Goal: Information Seeking & Learning: Check status

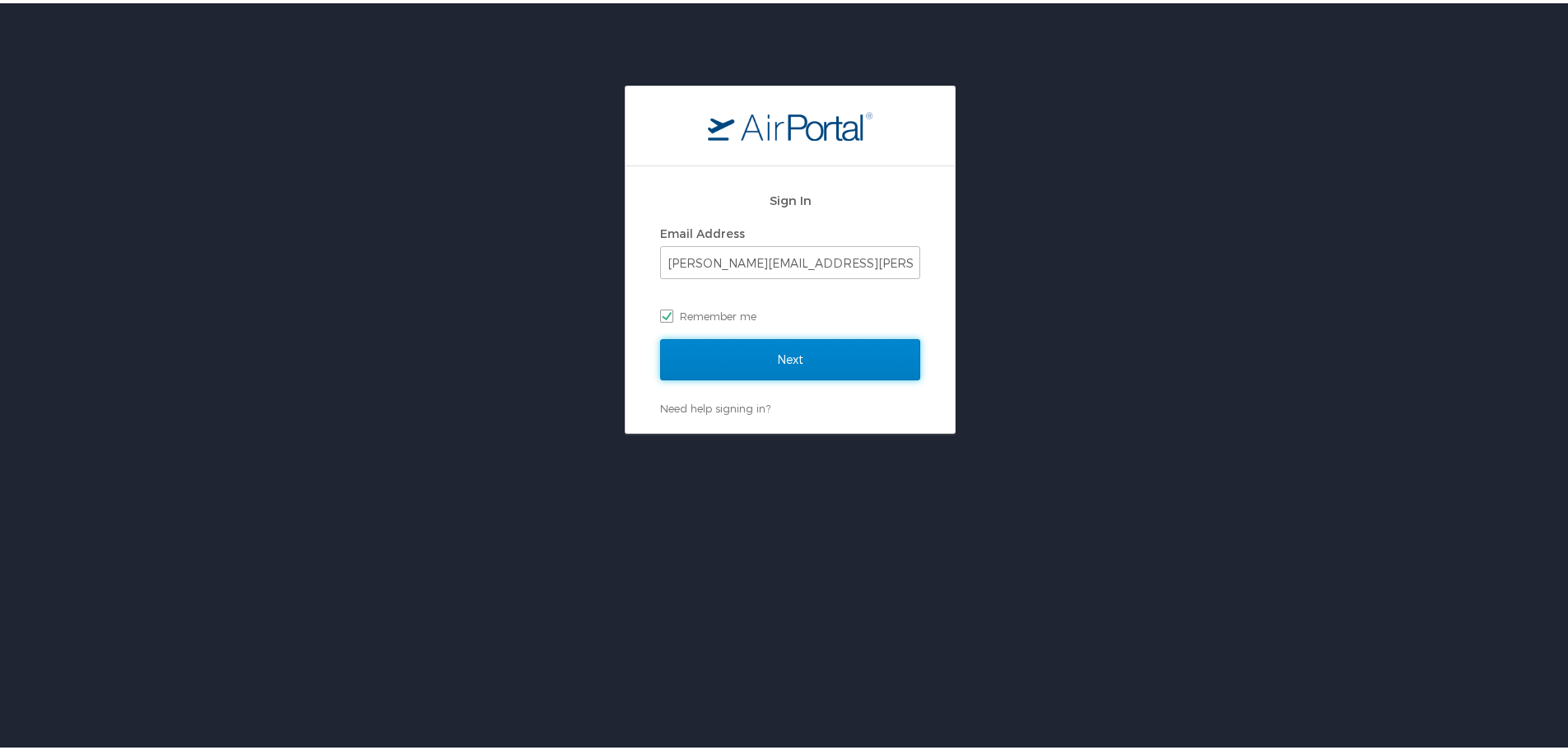
click at [733, 357] on input "Next" at bounding box center [790, 357] width 260 height 41
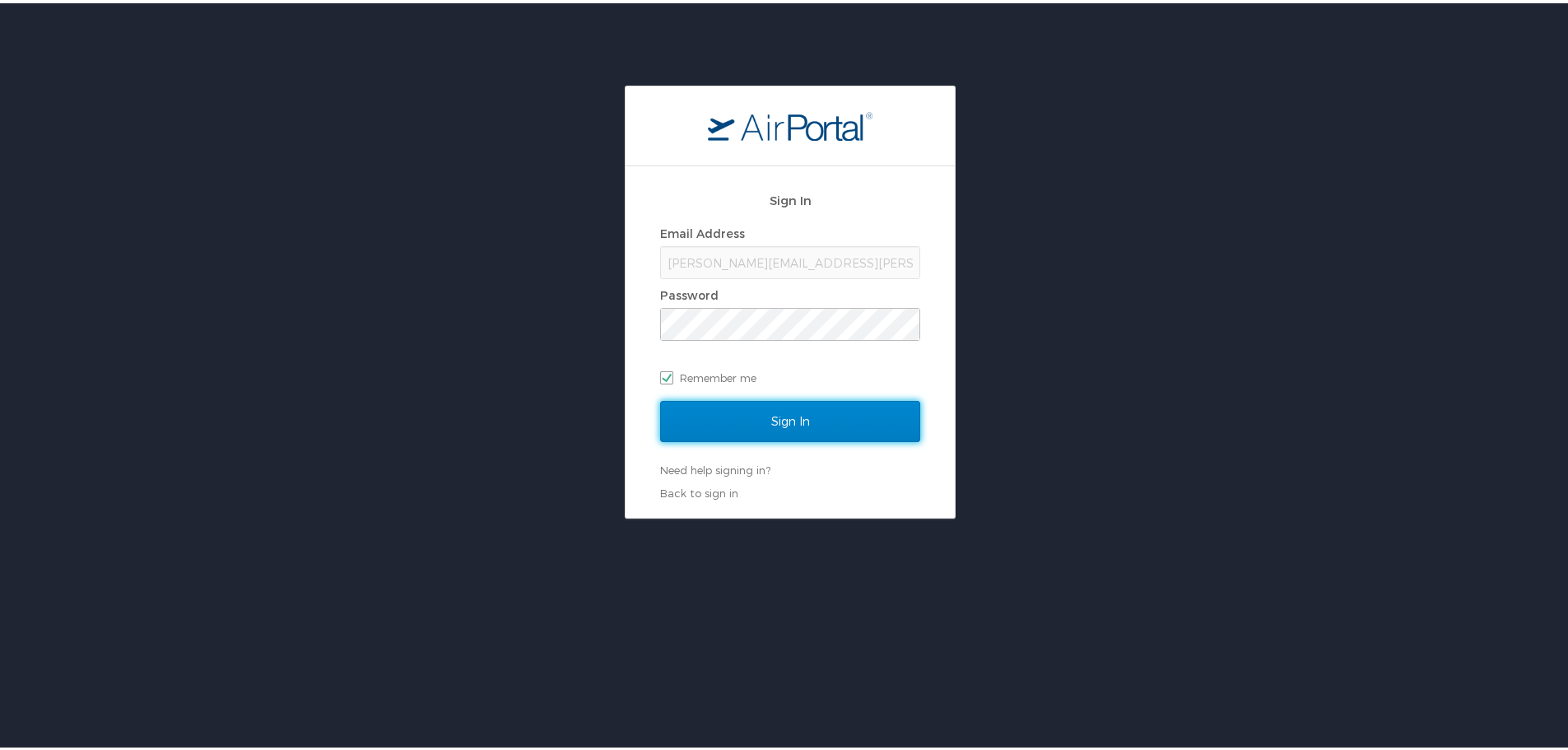
click at [736, 406] on input "Sign In" at bounding box center [790, 418] width 260 height 41
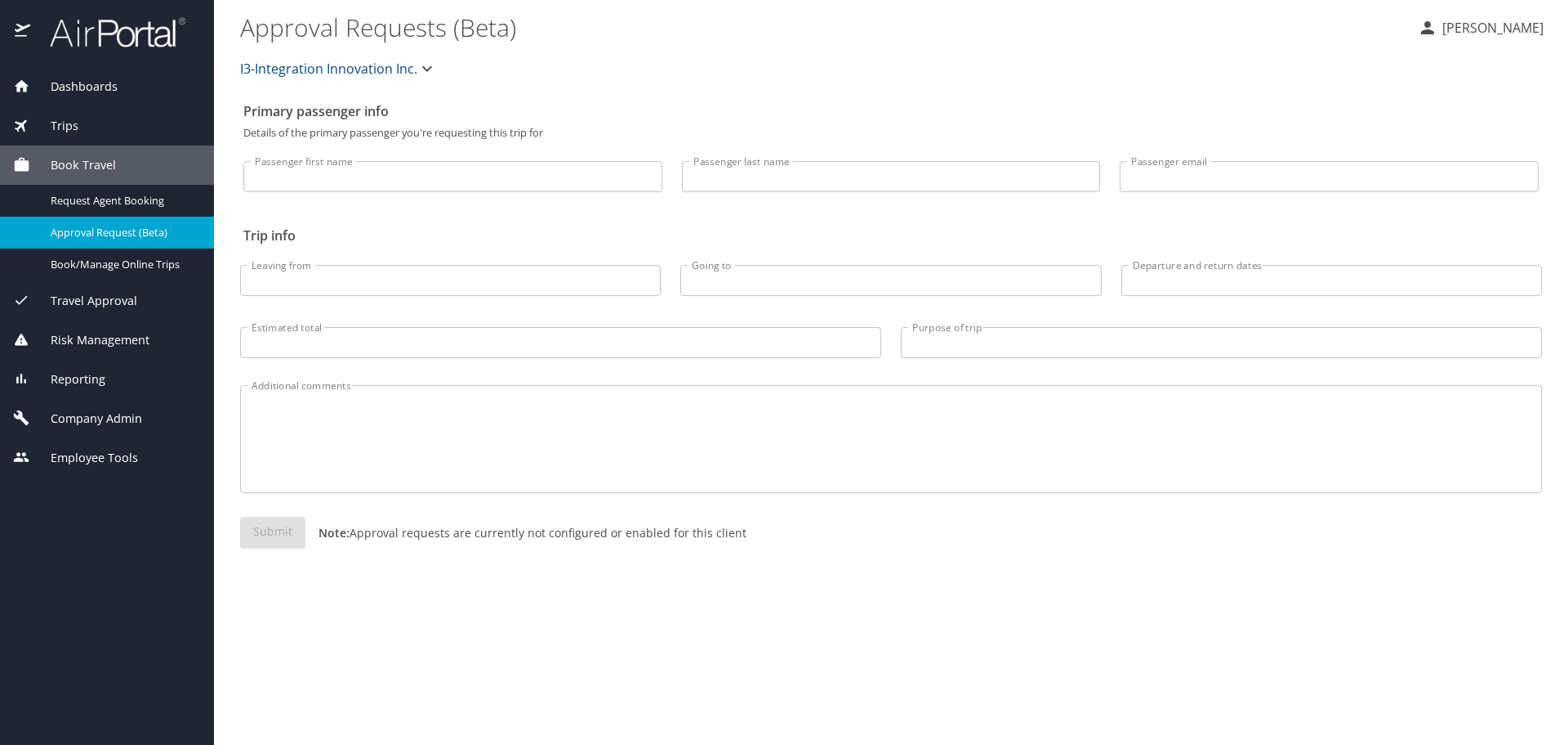
click at [92, 381] on span "Reporting" at bounding box center [67, 379] width 75 height 18
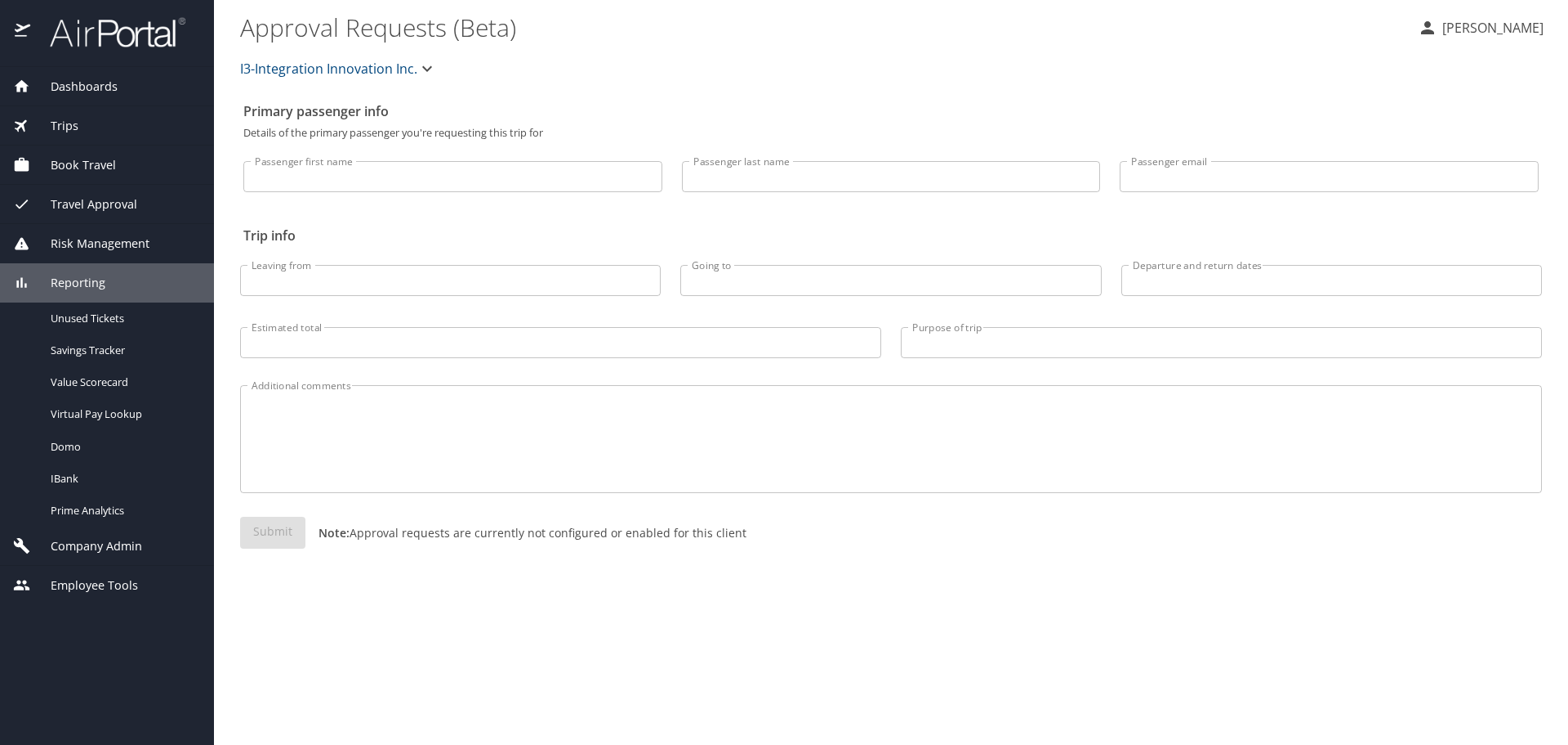
click at [80, 552] on span "Company Admin" at bounding box center [86, 546] width 112 height 18
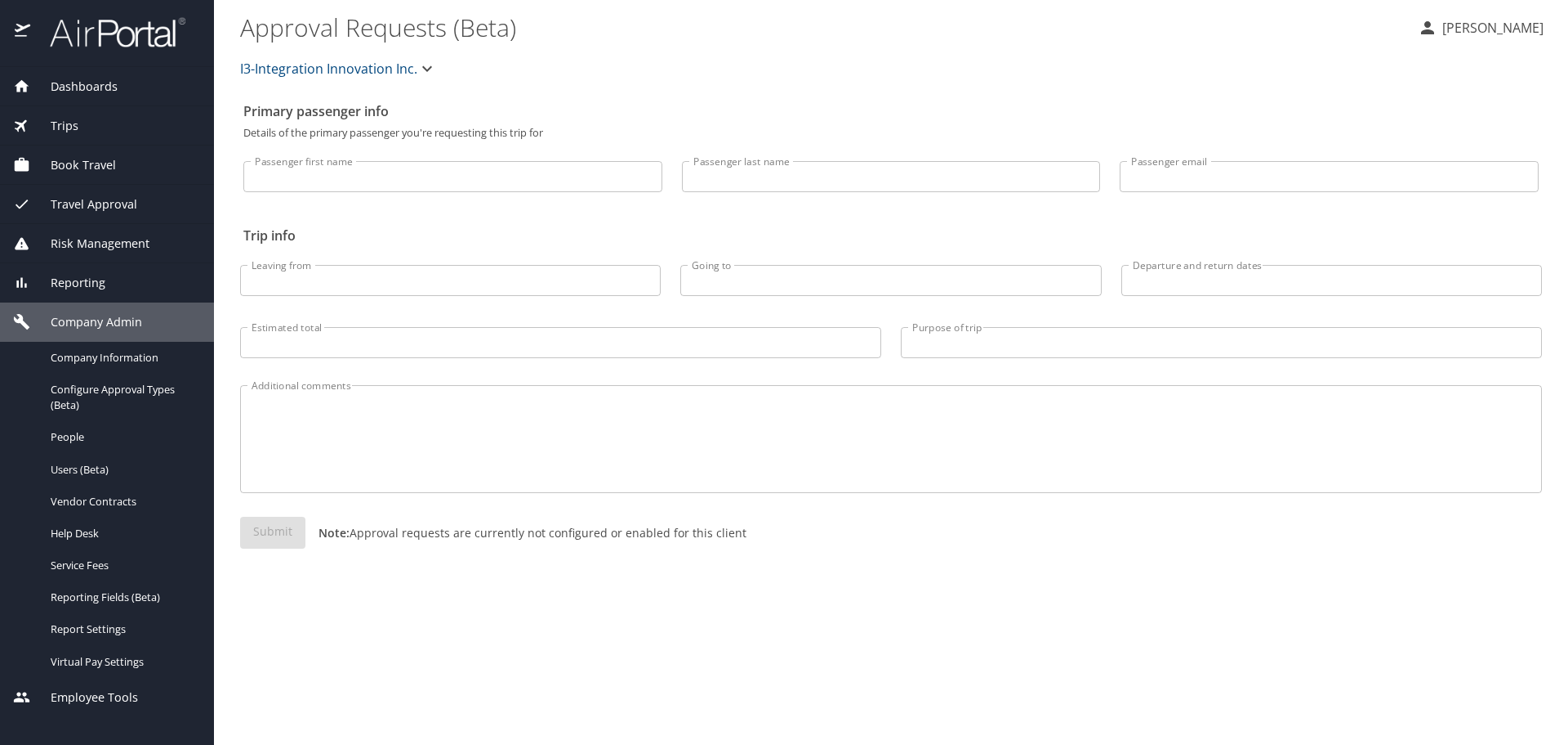
click at [76, 276] on span "Reporting" at bounding box center [67, 283] width 75 height 18
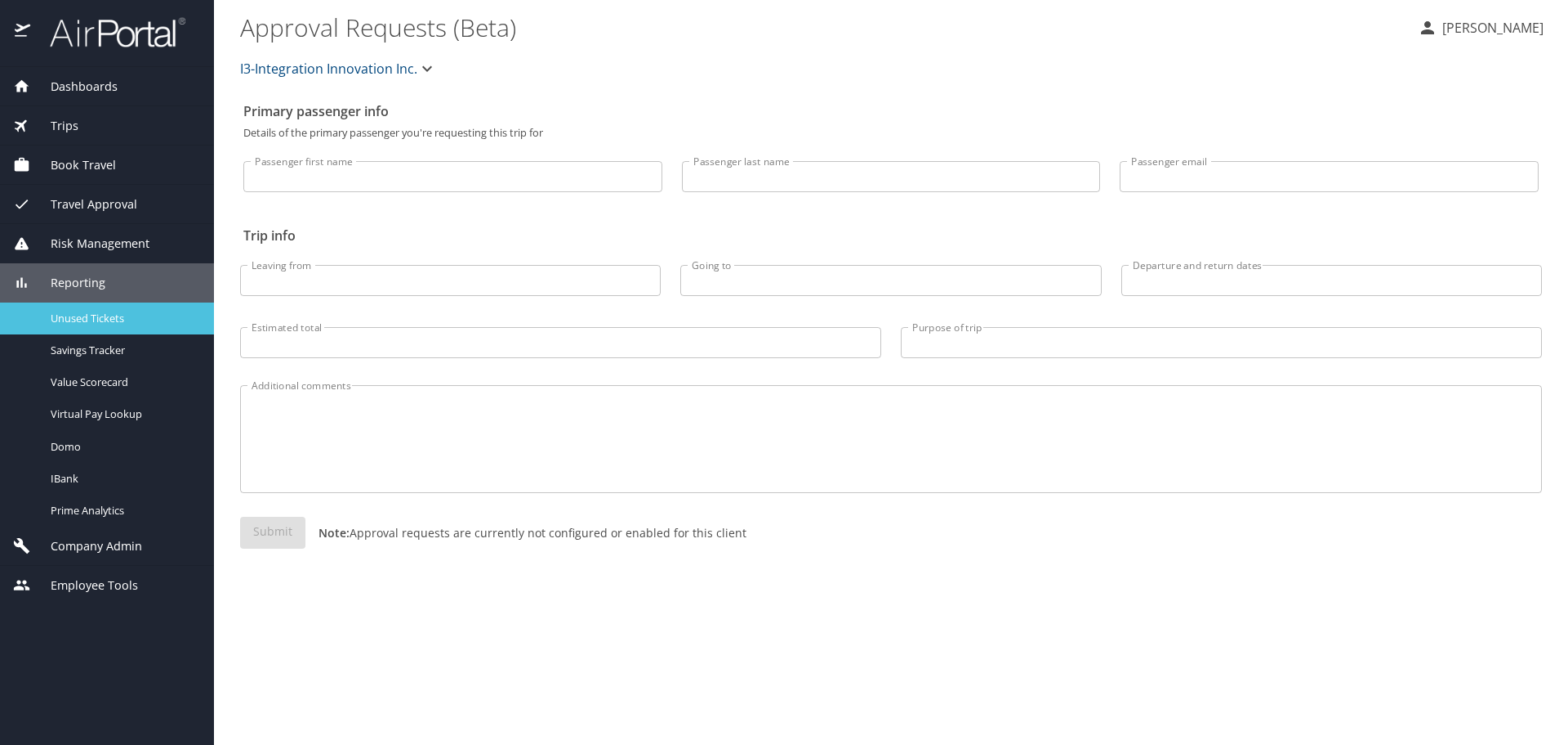
click at [80, 312] on span "Unused Tickets" at bounding box center [122, 318] width 144 height 16
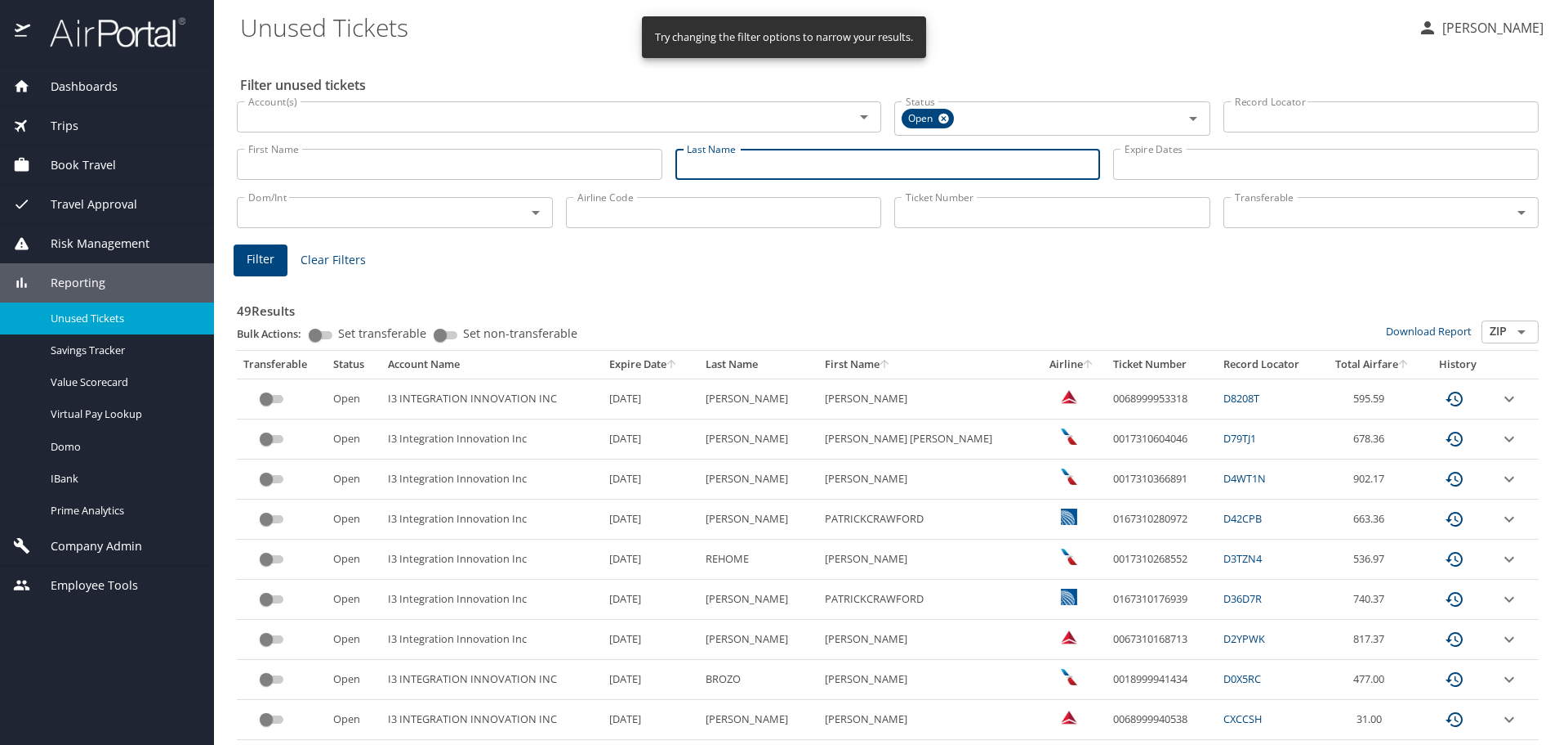
click at [684, 166] on input "Last Name" at bounding box center [888, 164] width 426 height 31
click at [246, 261] on button "Filter" at bounding box center [261, 260] width 54 height 32
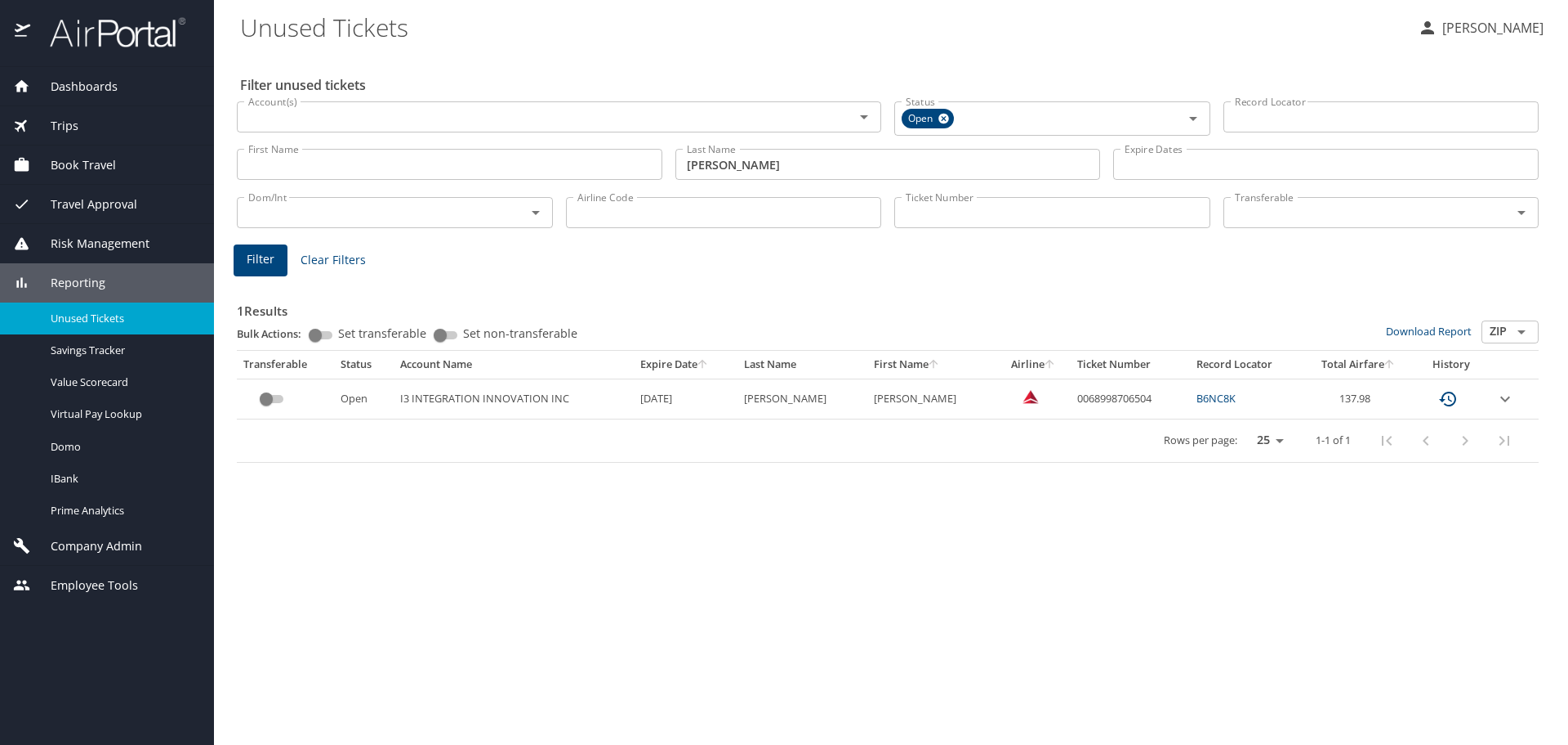
click at [695, 170] on input "rollins" at bounding box center [888, 164] width 426 height 31
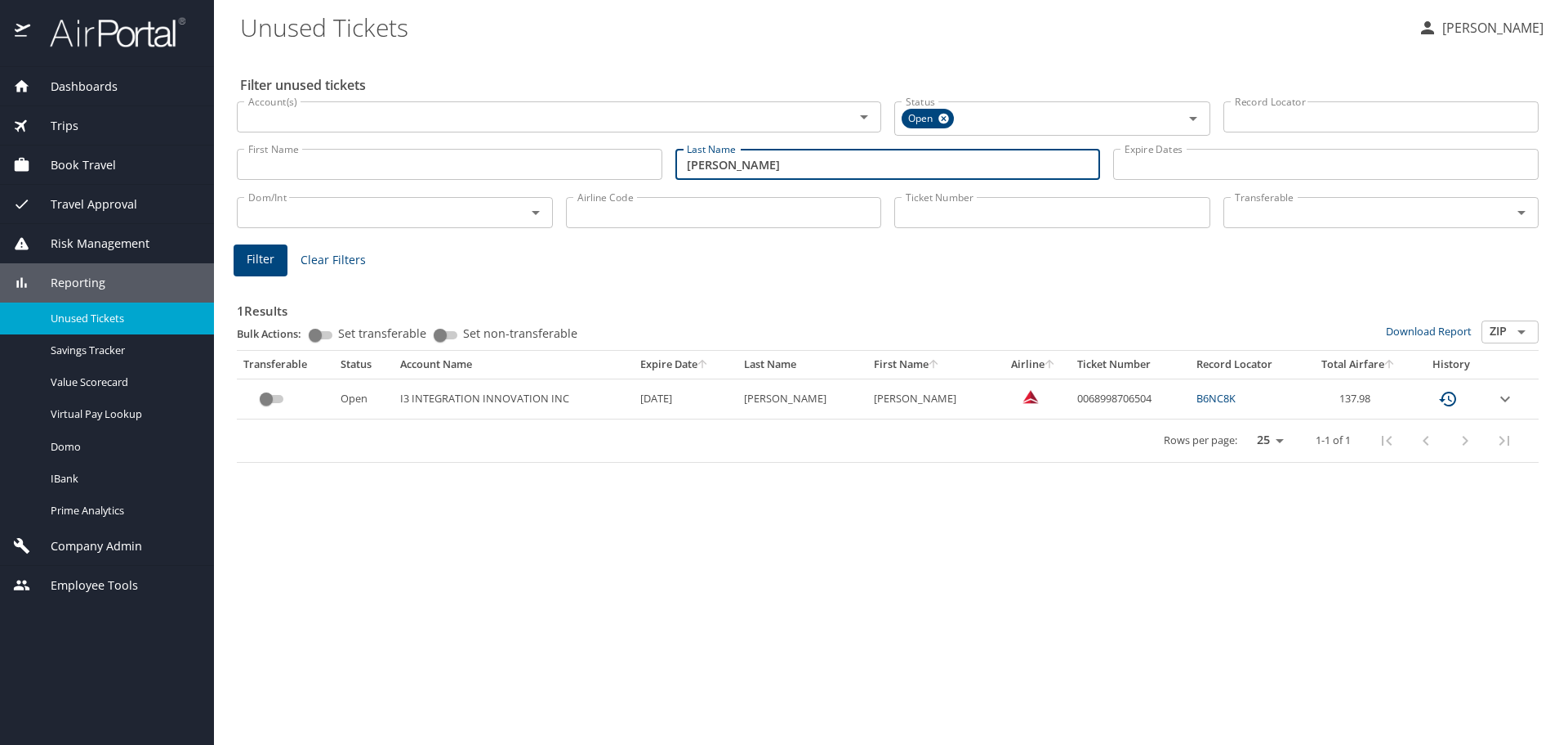
click at [695, 170] on input "rollins" at bounding box center [888, 164] width 426 height 31
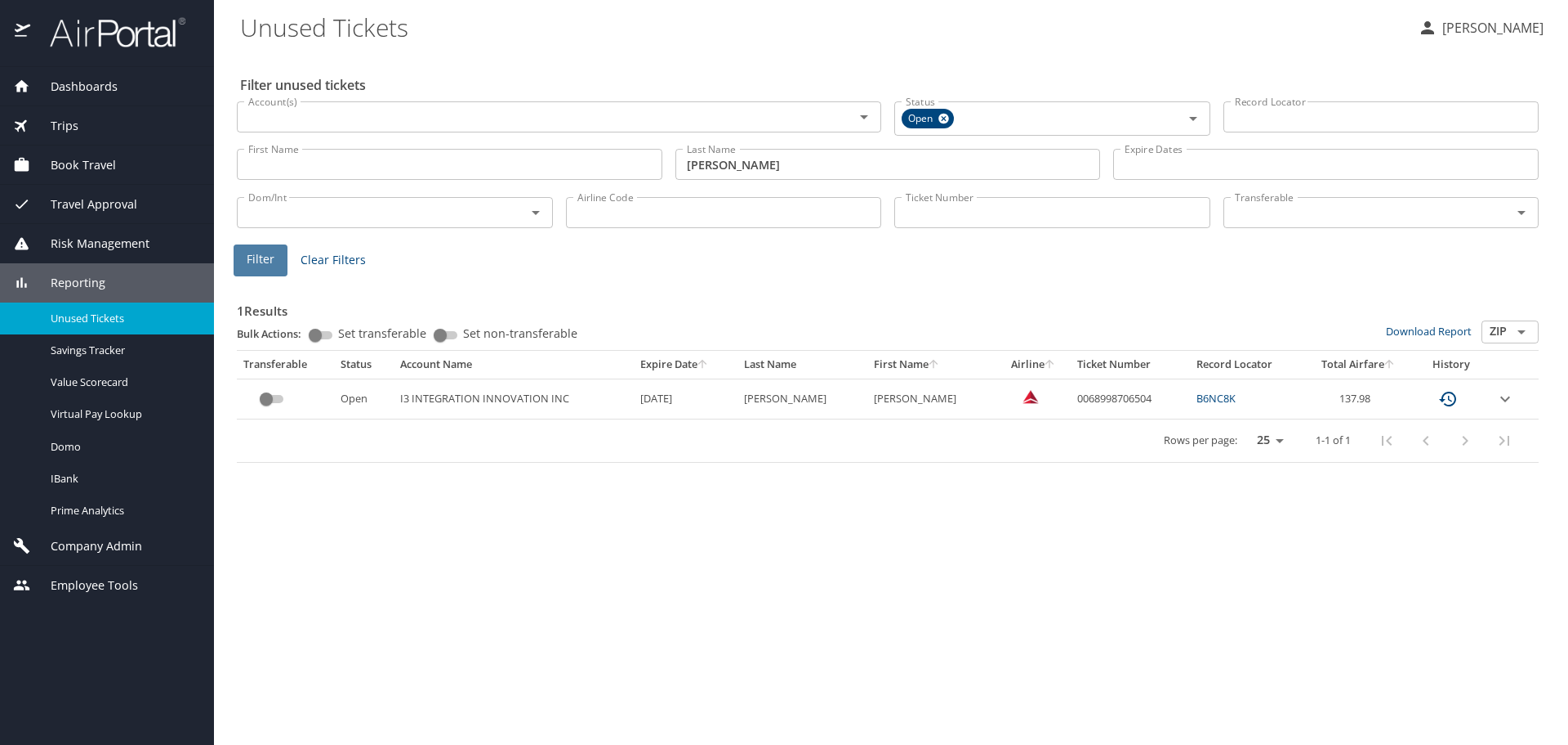
click at [253, 259] on span "Filter" at bounding box center [261, 259] width 28 height 21
click at [722, 163] on input "leslie" at bounding box center [888, 164] width 426 height 31
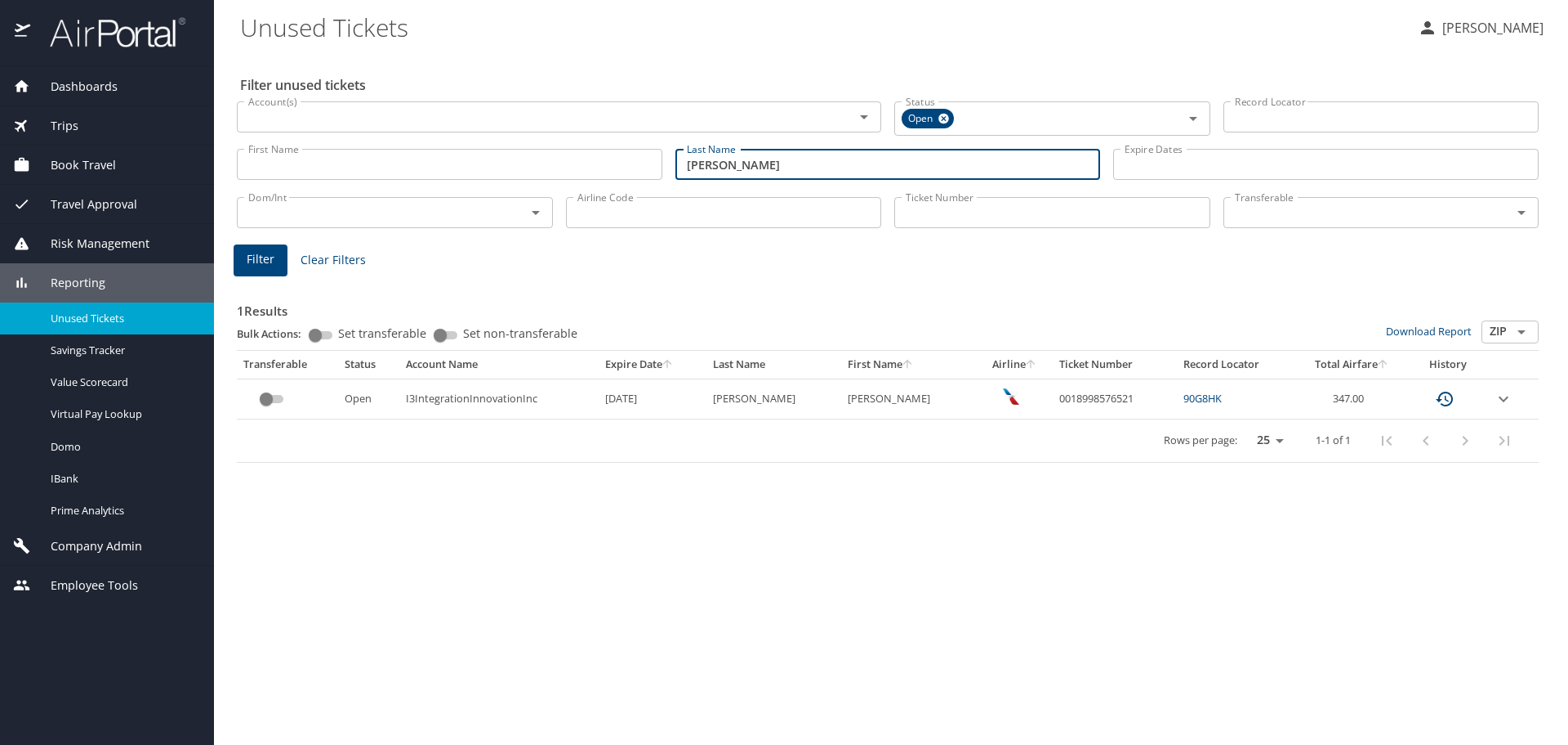
click at [722, 163] on input "leslie" at bounding box center [888, 164] width 426 height 31
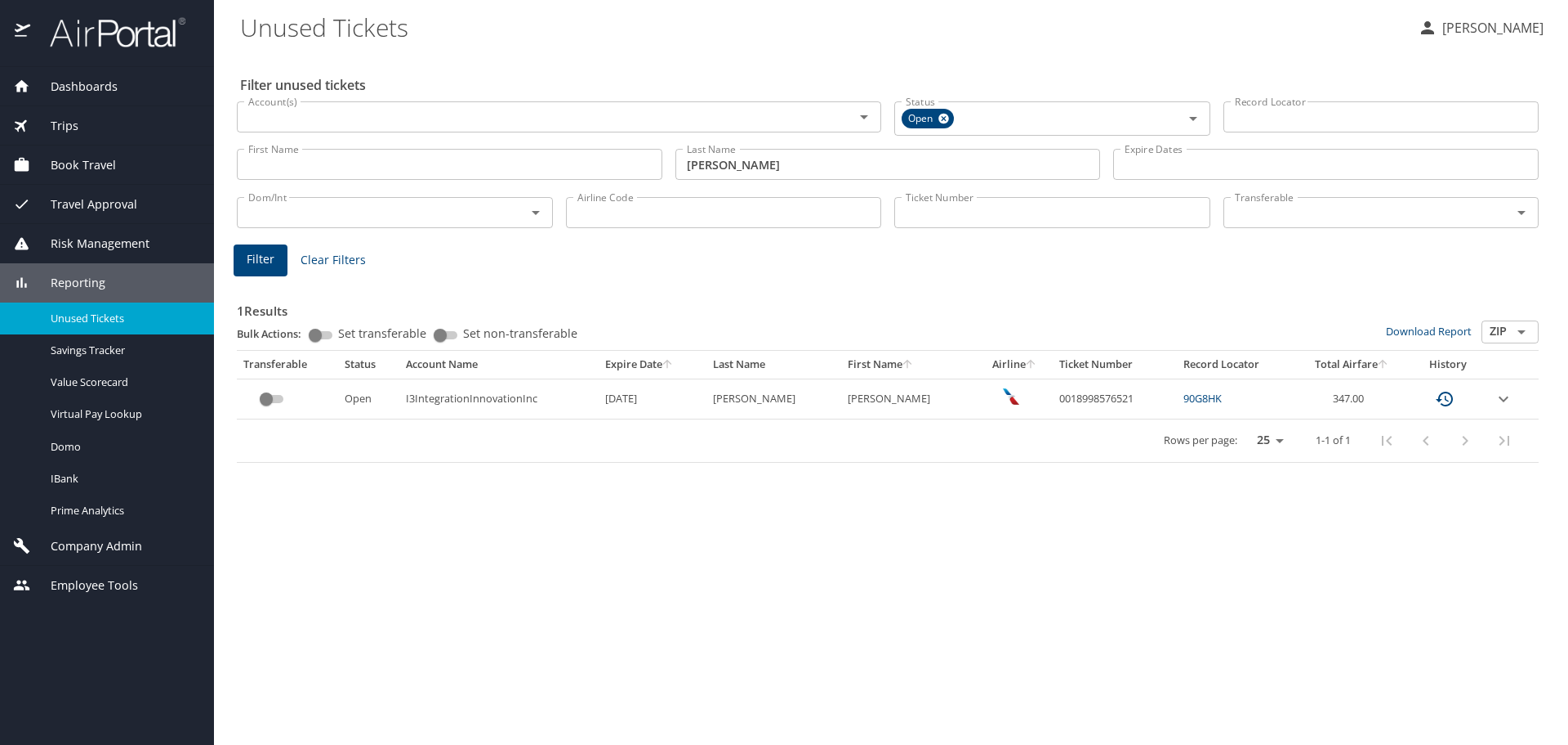
click at [257, 278] on div "1 Results Bulk Actions: Set transferable Set non-transferable Download Report Z…" at bounding box center [888, 368] width 1315 height 203
click at [261, 272] on button "Filter" at bounding box center [261, 260] width 54 height 32
click at [732, 164] on input "martin" at bounding box center [888, 164] width 426 height 31
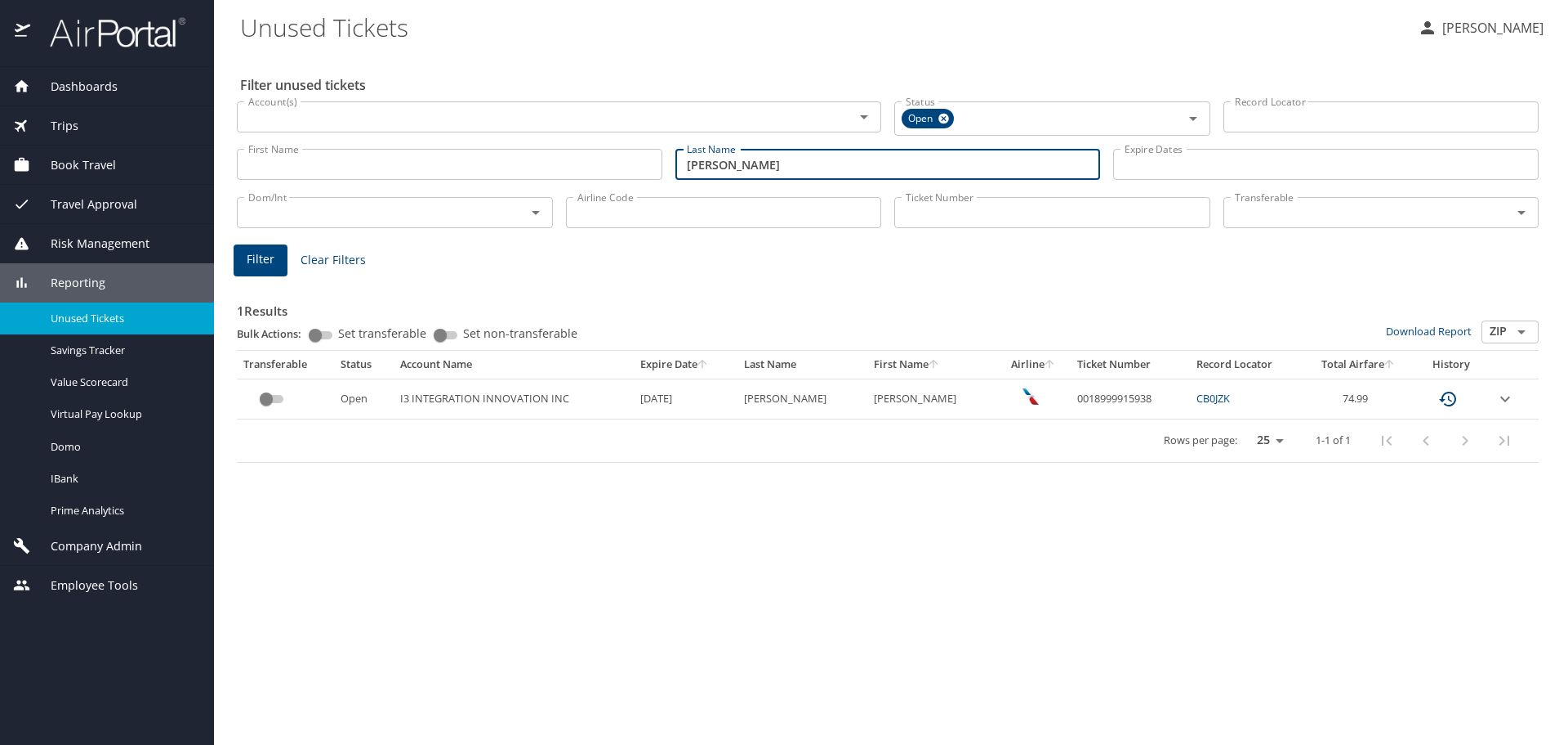
click at [731, 164] on input "martin" at bounding box center [888, 164] width 426 height 31
click at [250, 256] on span "Filter" at bounding box center [261, 259] width 28 height 21
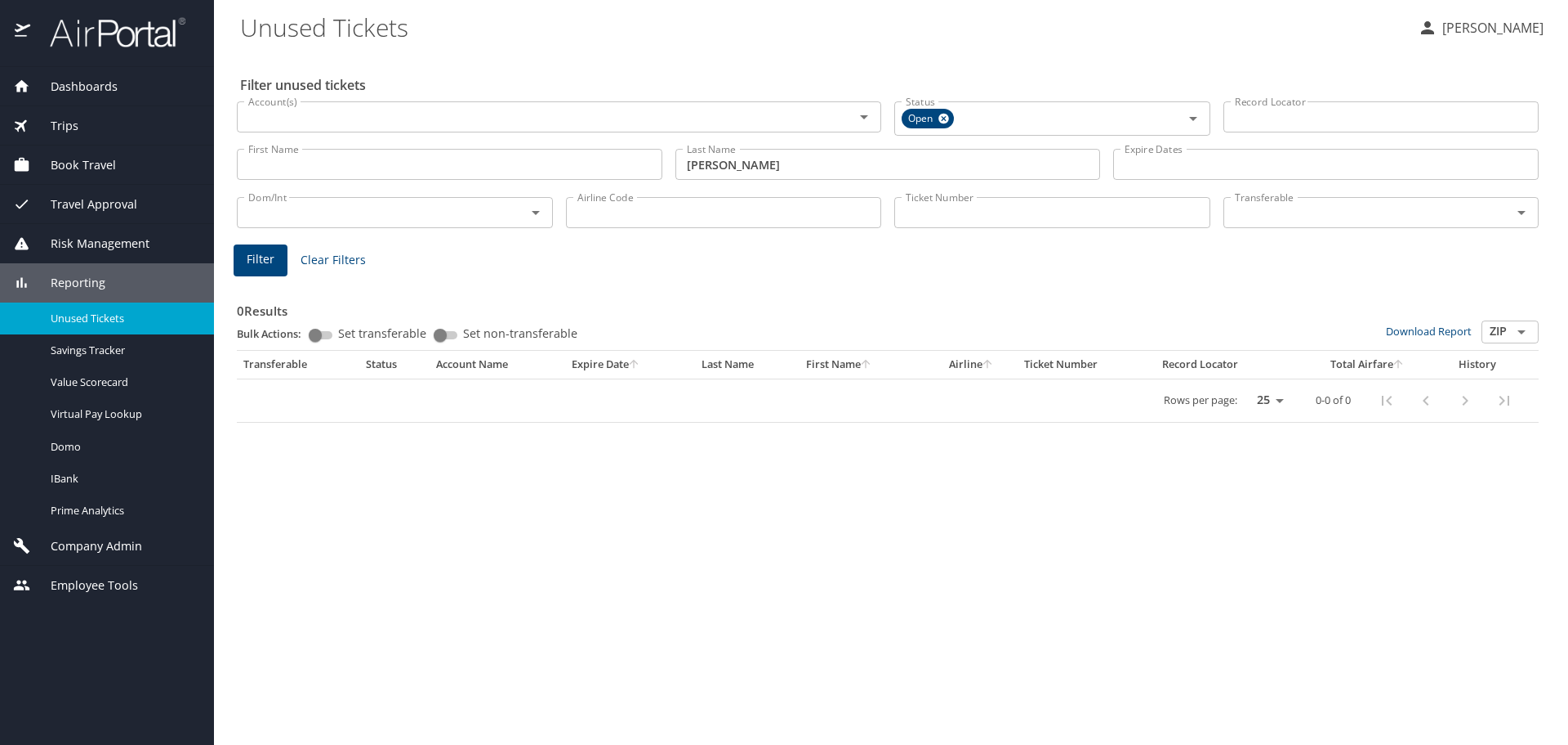
click at [696, 185] on div "Airline Code Airline Code" at bounding box center [724, 211] width 330 height 54
click at [705, 164] on input "keene" at bounding box center [888, 164] width 426 height 31
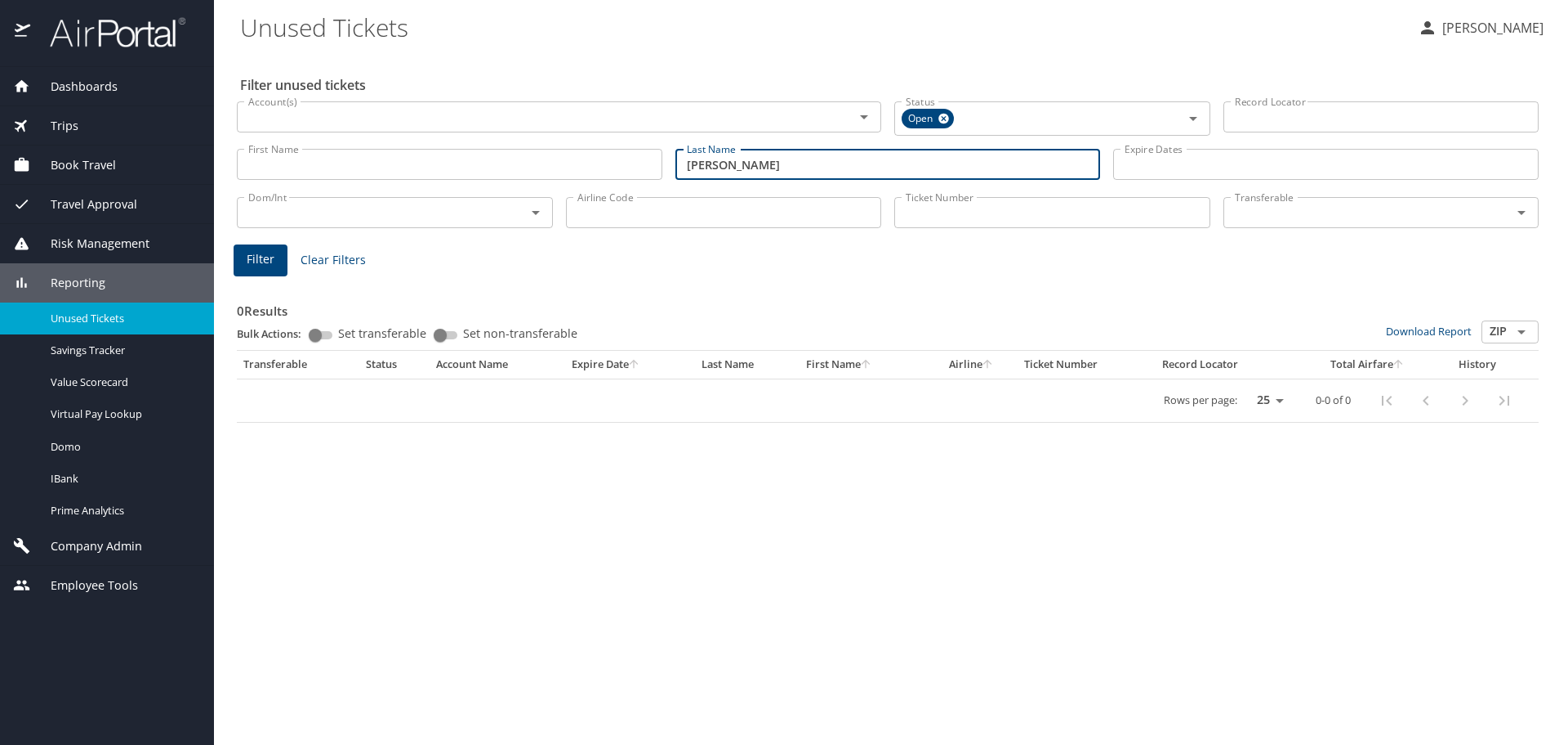
click at [705, 164] on input "keene" at bounding box center [888, 164] width 426 height 31
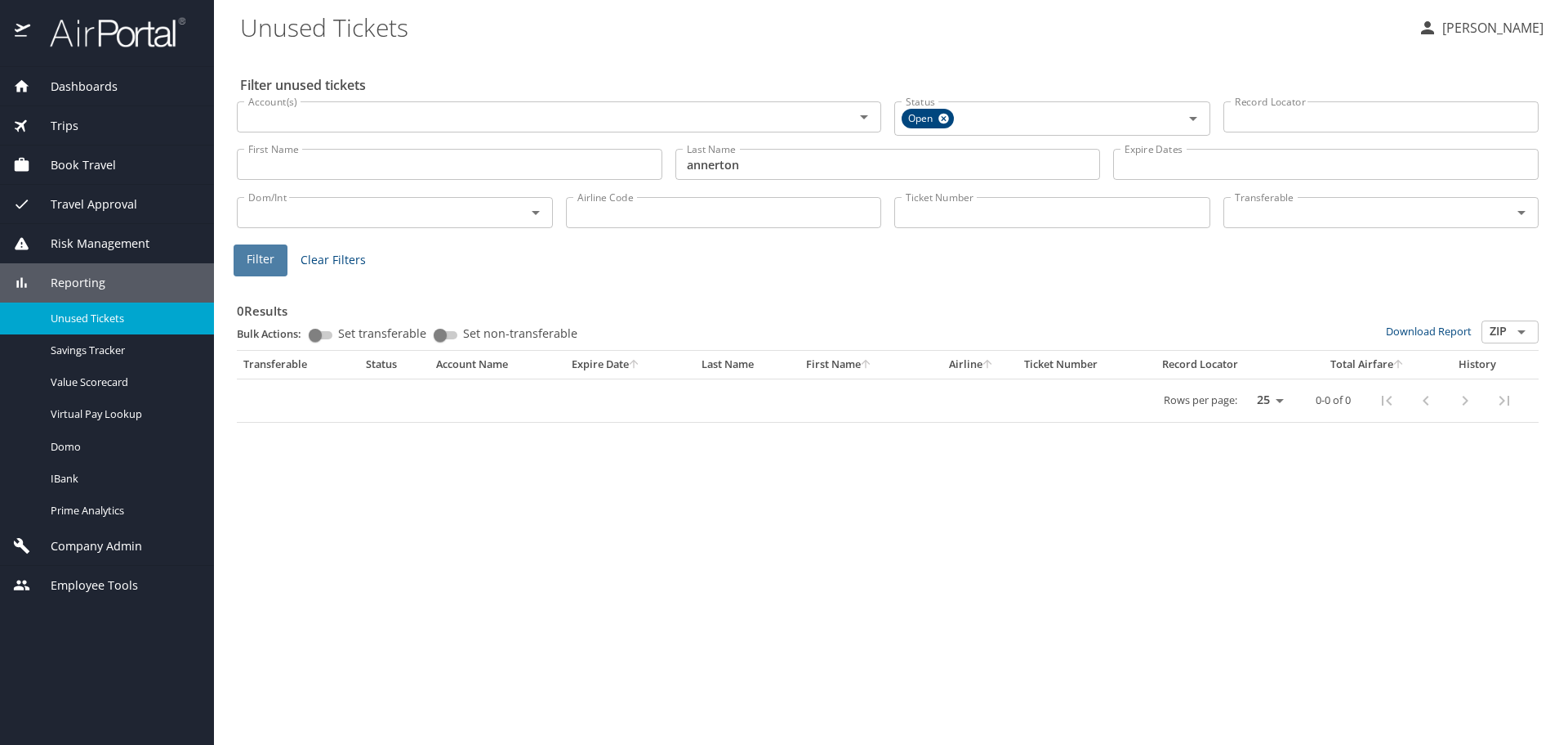
click at [273, 259] on span "Filter" at bounding box center [261, 259] width 28 height 21
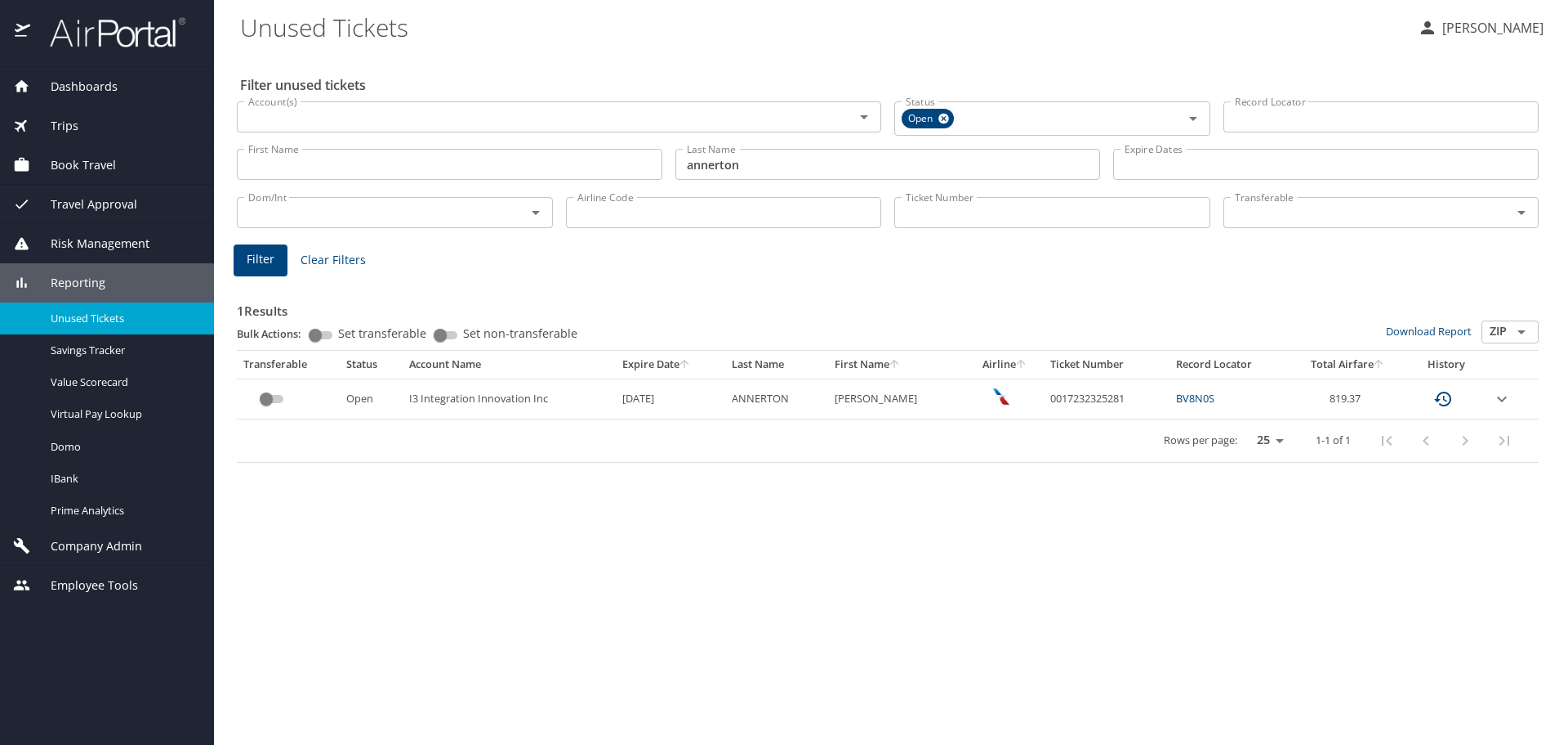
drag, startPoint x: 627, startPoint y: 172, endPoint x: 594, endPoint y: 183, distance: 34.8
click at [600, 181] on div "First Name First Name Last Name annerton Last Name Expire Dates Expire Dates" at bounding box center [888, 164] width 1315 height 58
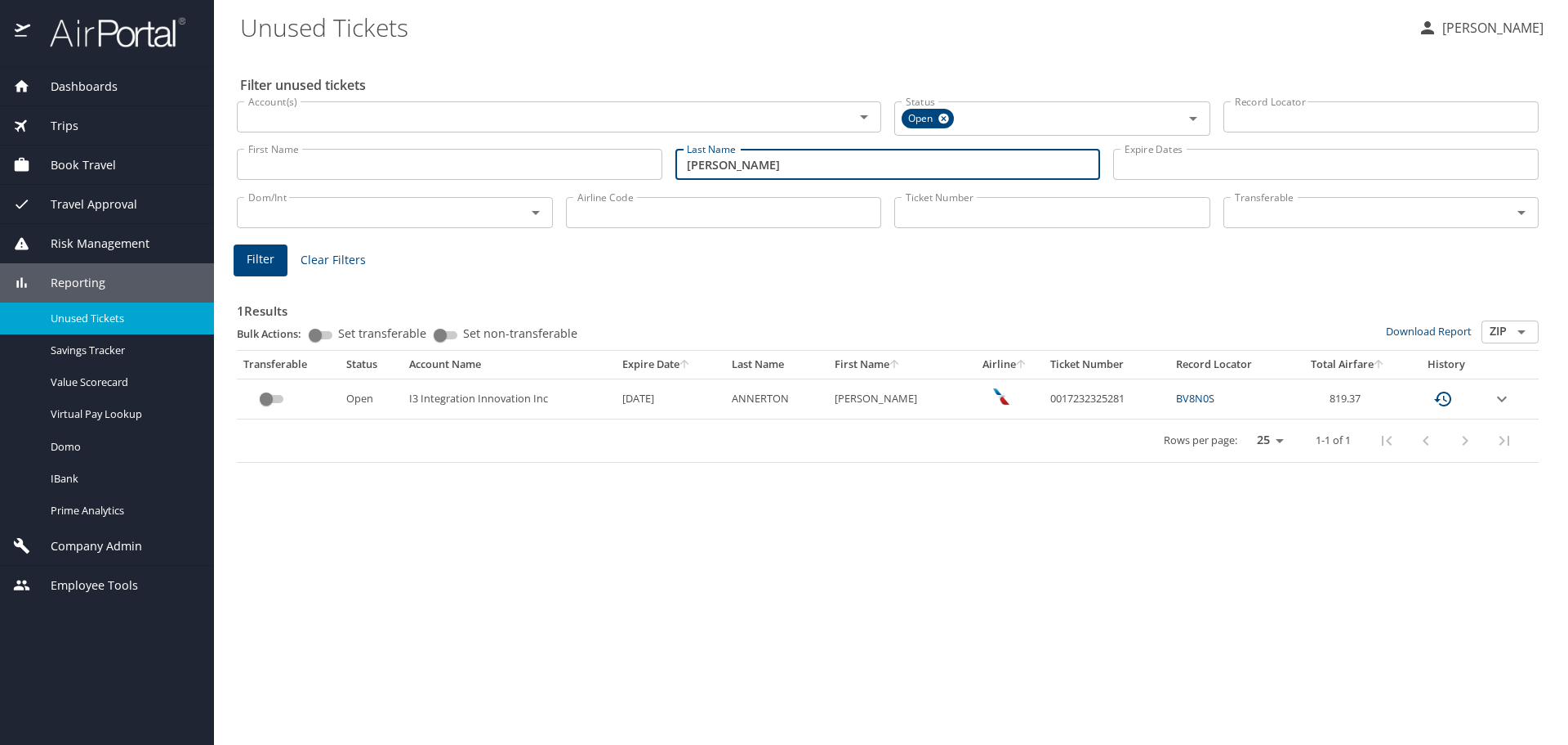
type input "smith"
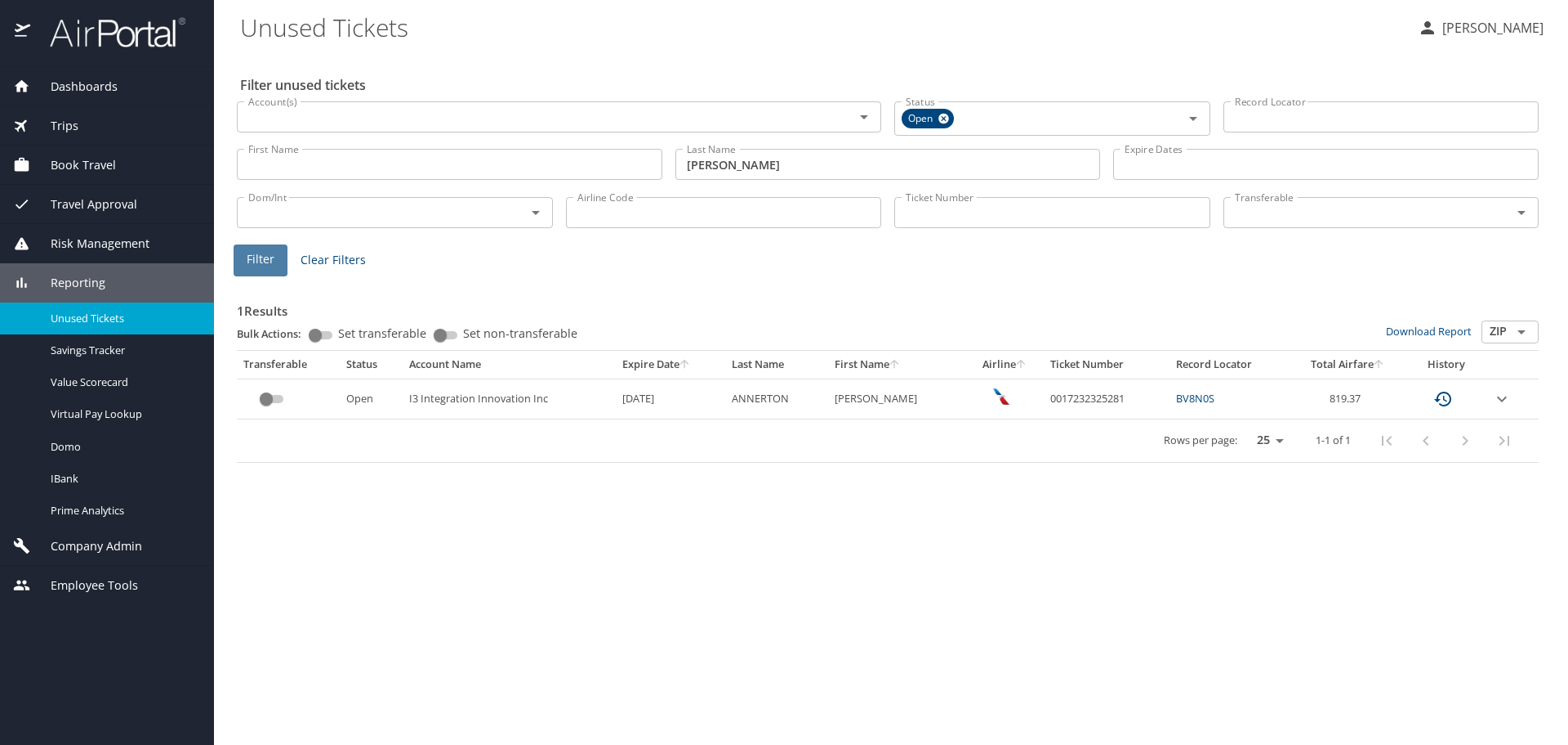
click at [266, 263] on span "Filter" at bounding box center [261, 259] width 28 height 21
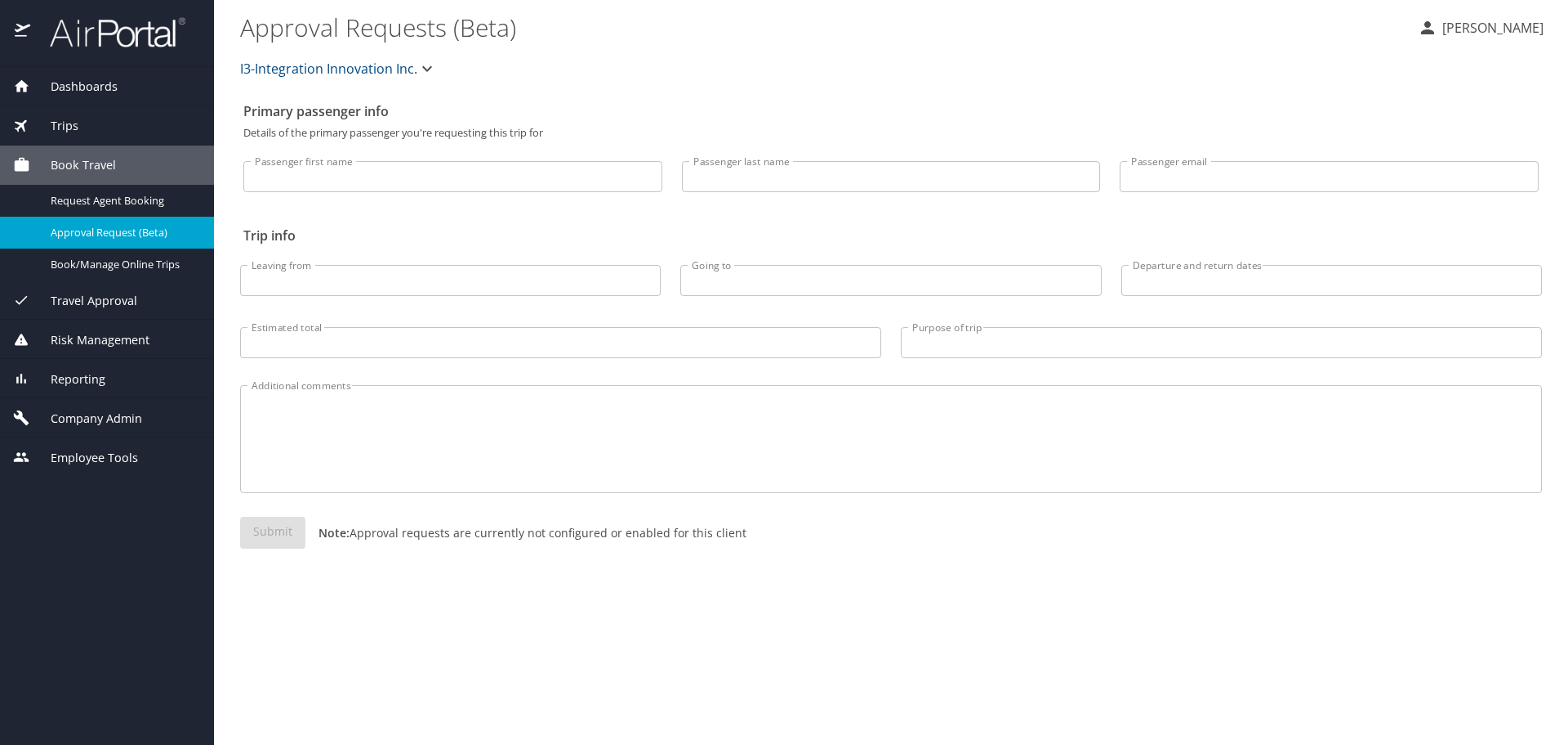
click at [109, 296] on span "Travel Approval" at bounding box center [84, 301] width 107 height 18
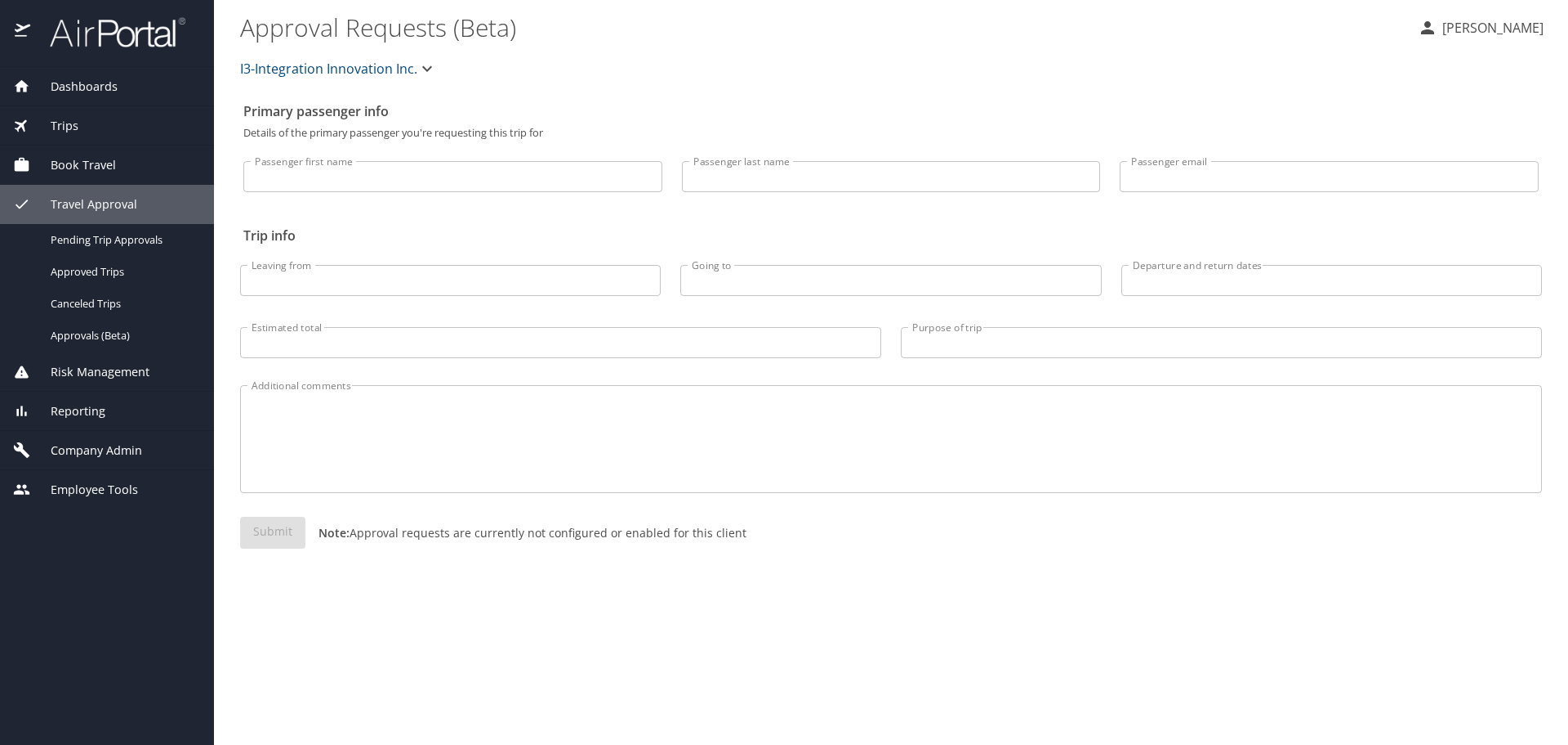
click at [93, 122] on div "Trips" at bounding box center [107, 126] width 188 height 18
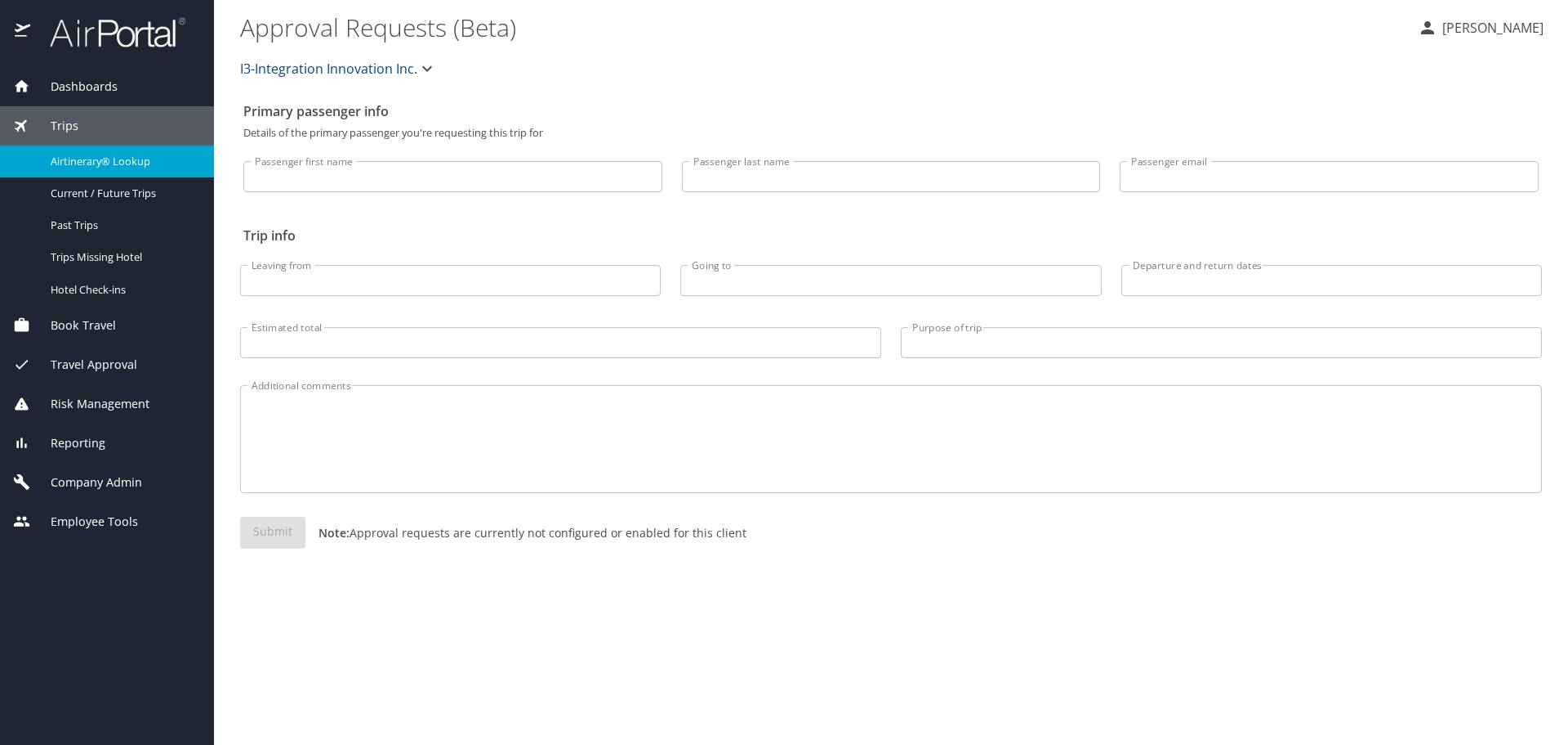
click at [96, 154] on span "Airtinerary® Lookup" at bounding box center [122, 161] width 144 height 16
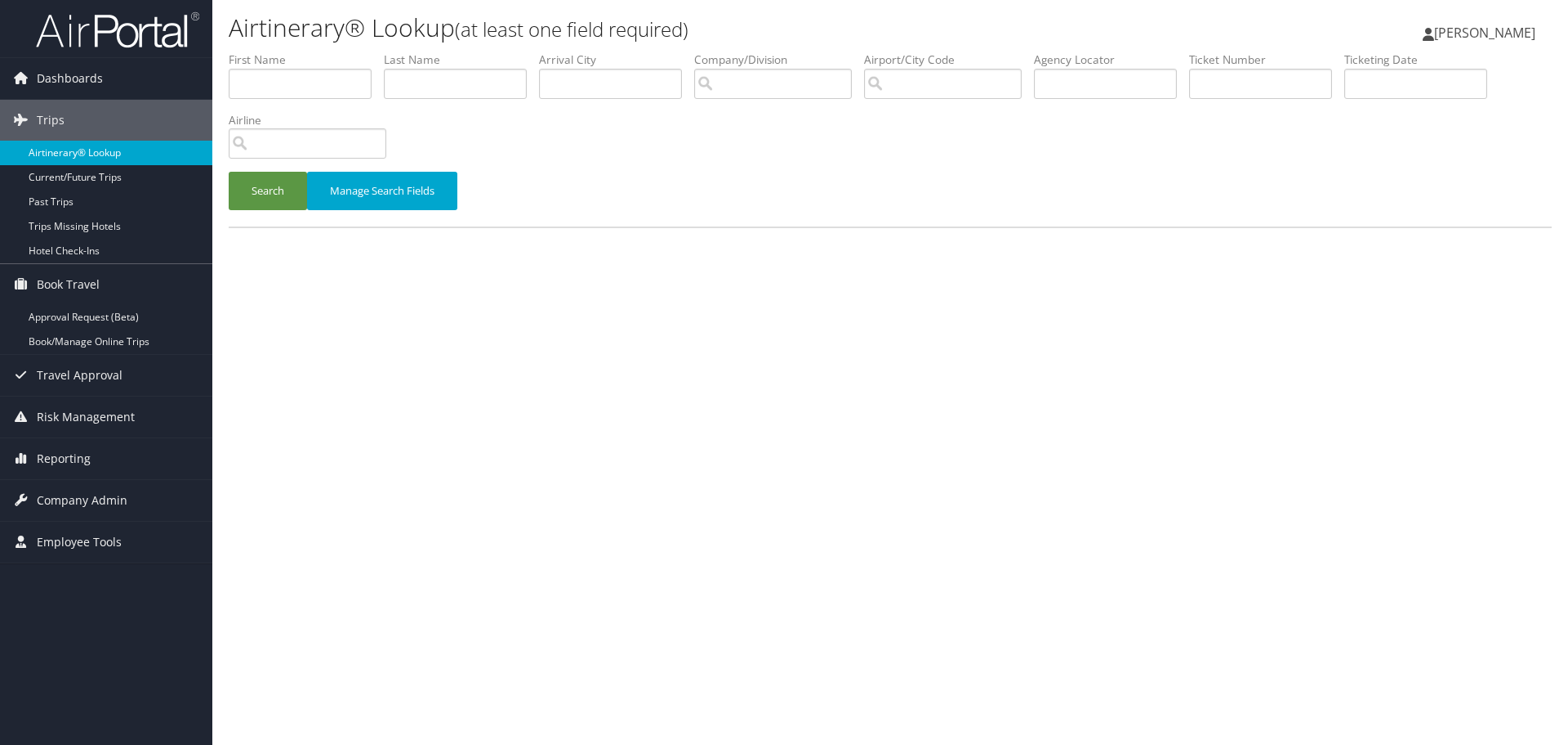
click at [83, 155] on link "Airtinerary® Lookup" at bounding box center [106, 153] width 212 height 25
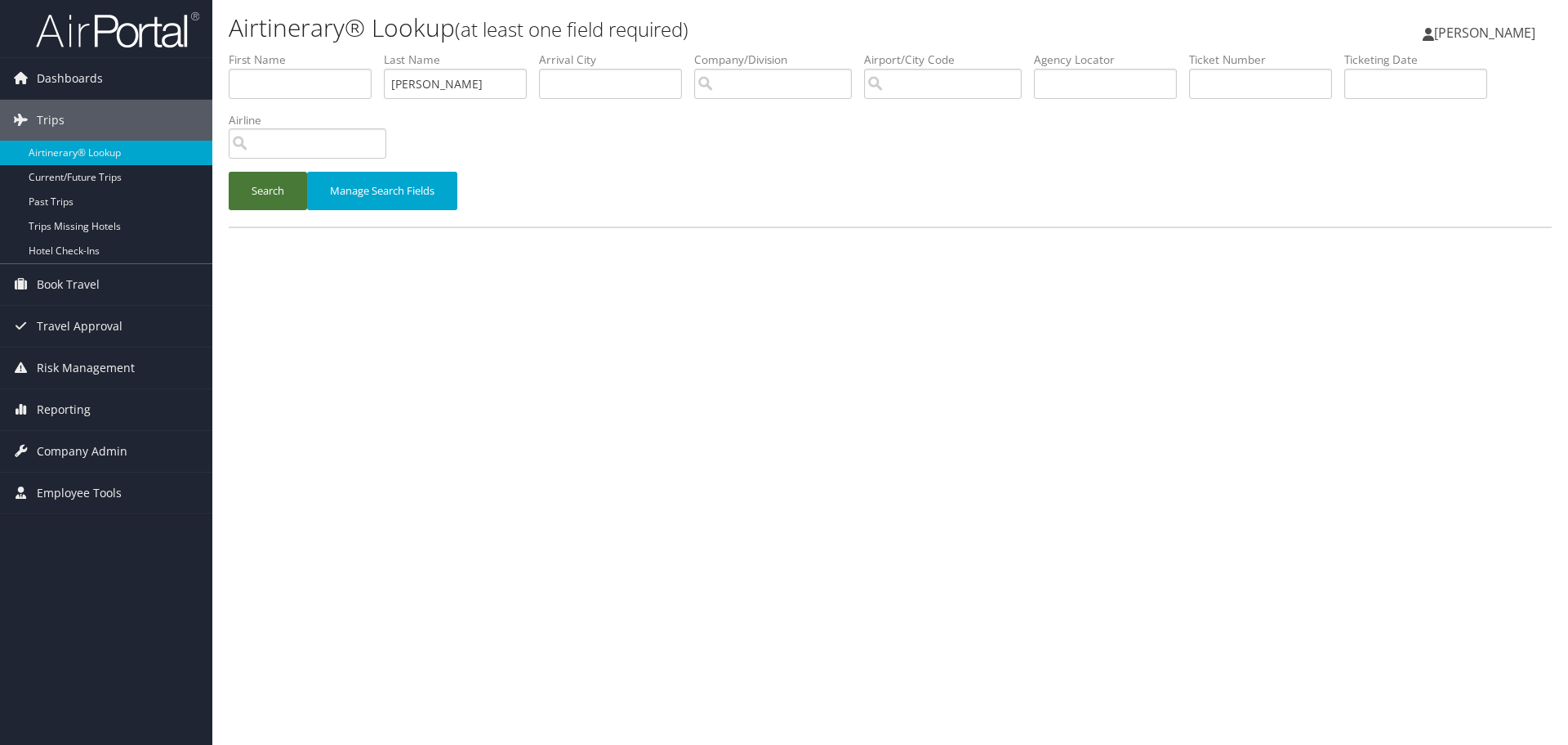
type input "[PERSON_NAME]"
click at [275, 187] on button "Search" at bounding box center [267, 191] width 78 height 39
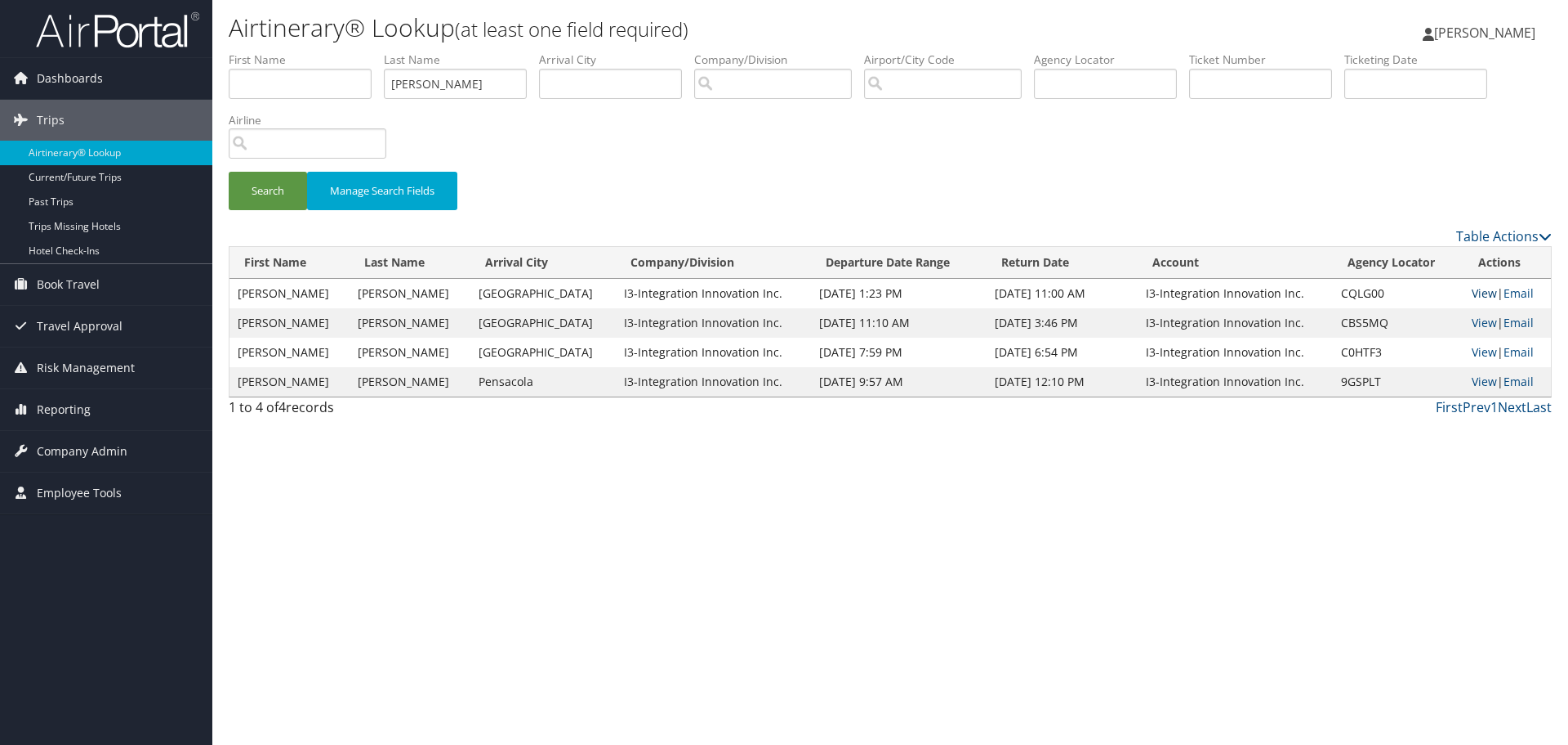
click at [1473, 292] on link "View" at bounding box center [1484, 293] width 25 height 16
click at [1479, 324] on link "View" at bounding box center [1484, 322] width 25 height 16
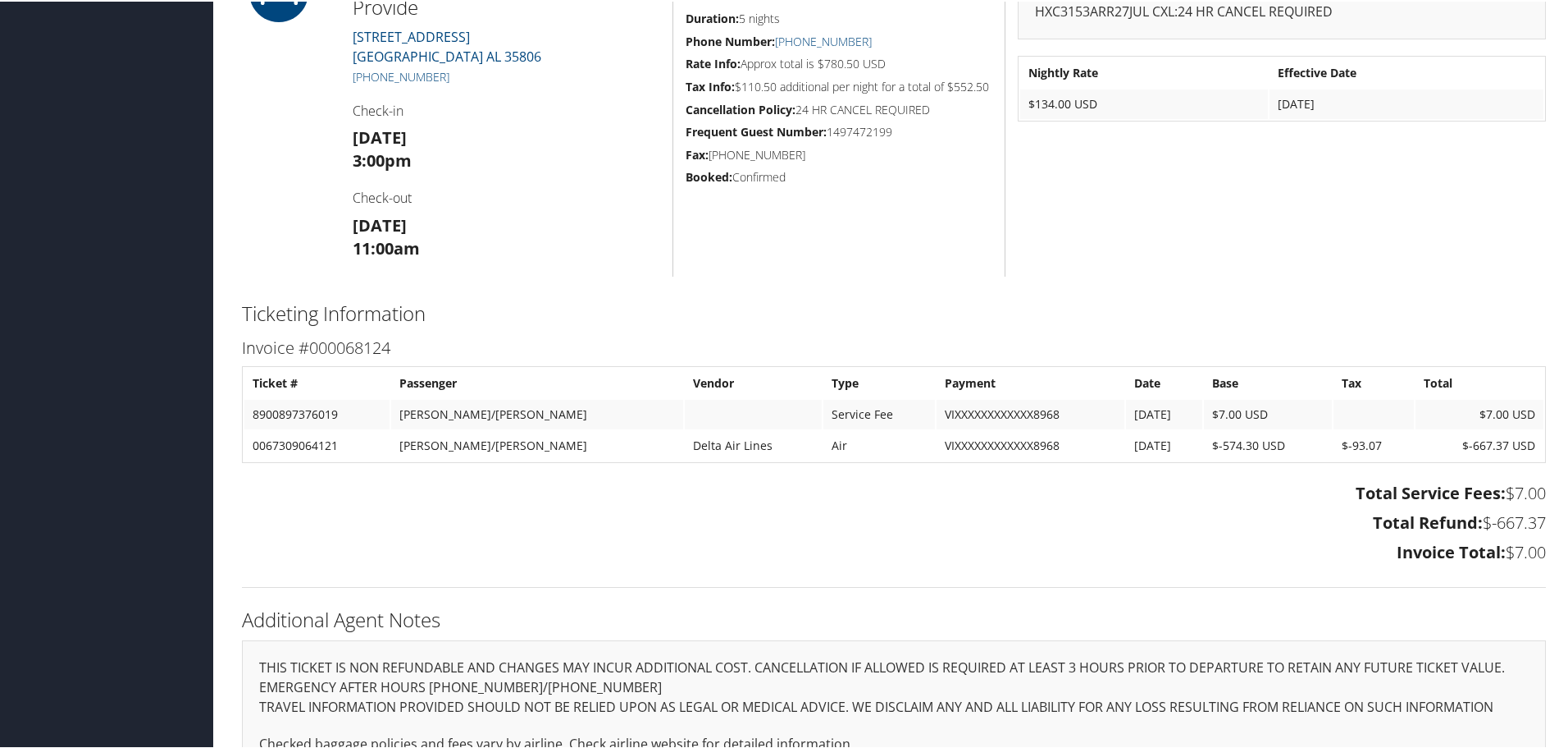
scroll to position [1719, 0]
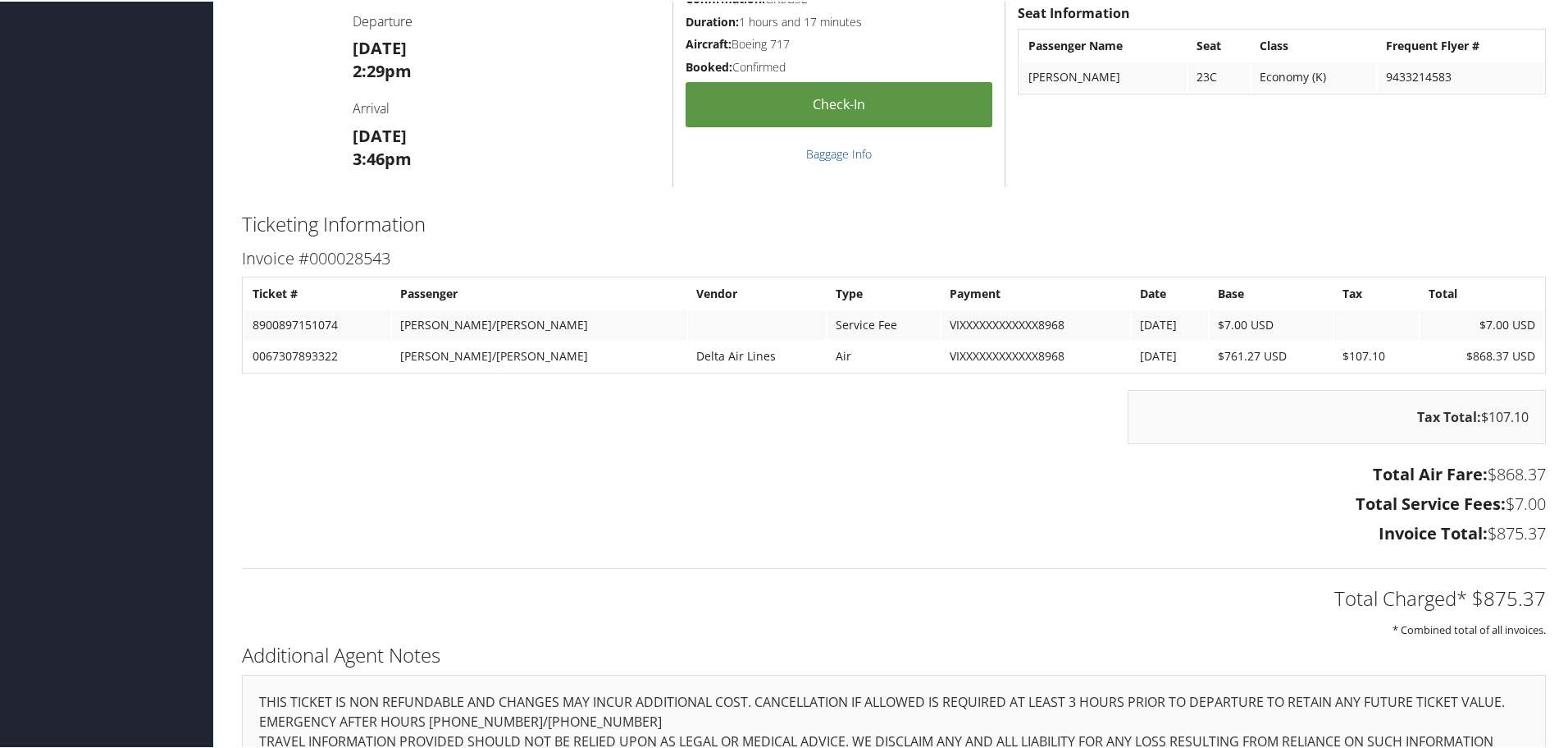
scroll to position [2246, 0]
